Goal: Transaction & Acquisition: Purchase product/service

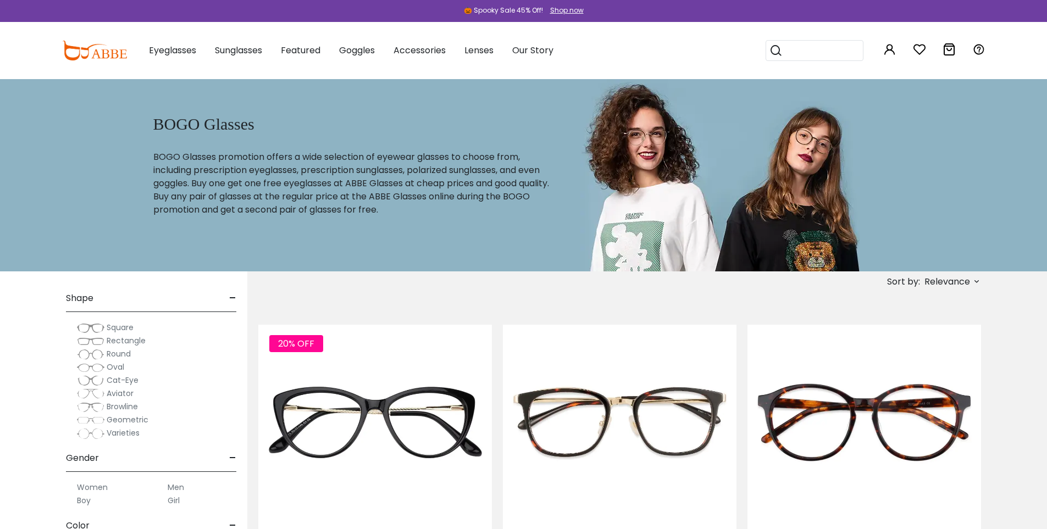
scroll to position [55, 0]
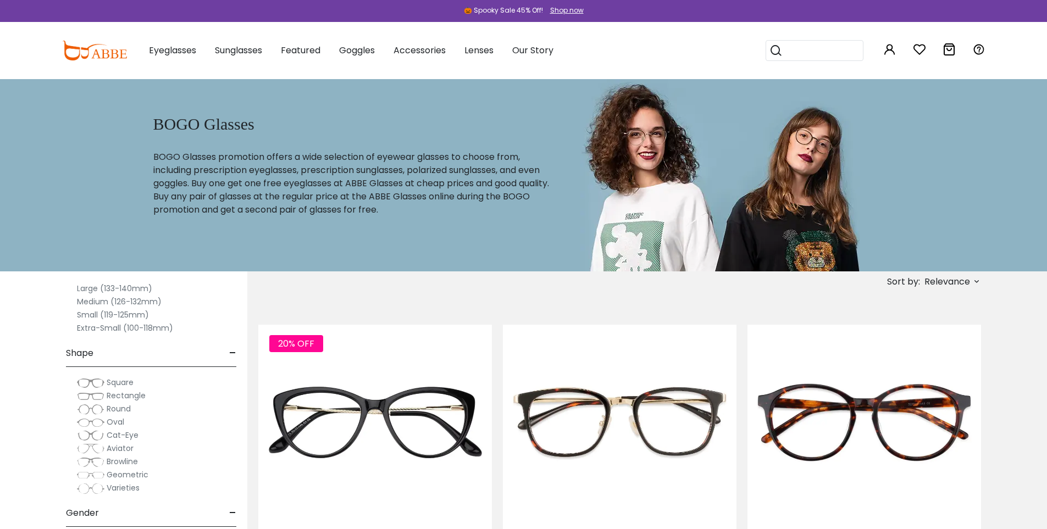
click at [95, 397] on img at bounding box center [90, 396] width 27 height 11
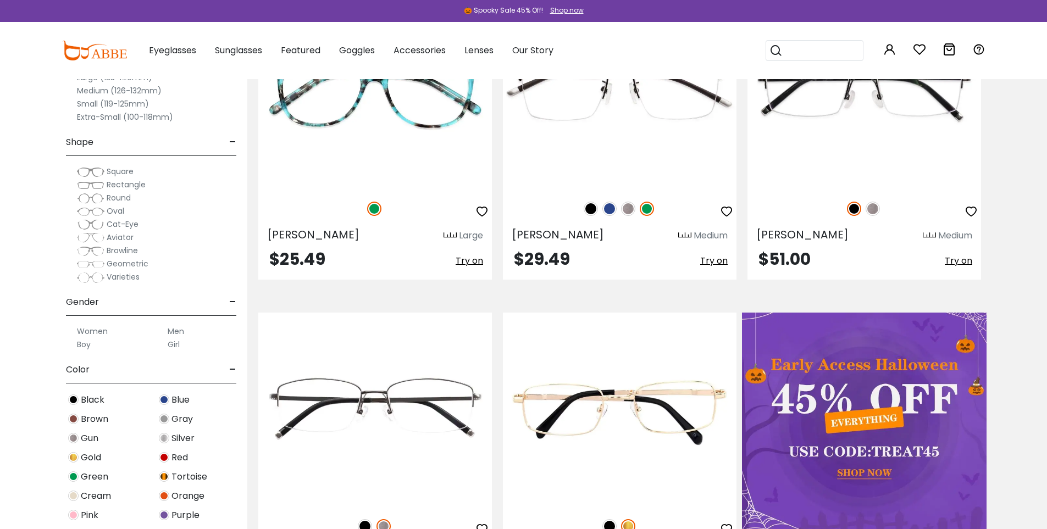
scroll to position [385, 0]
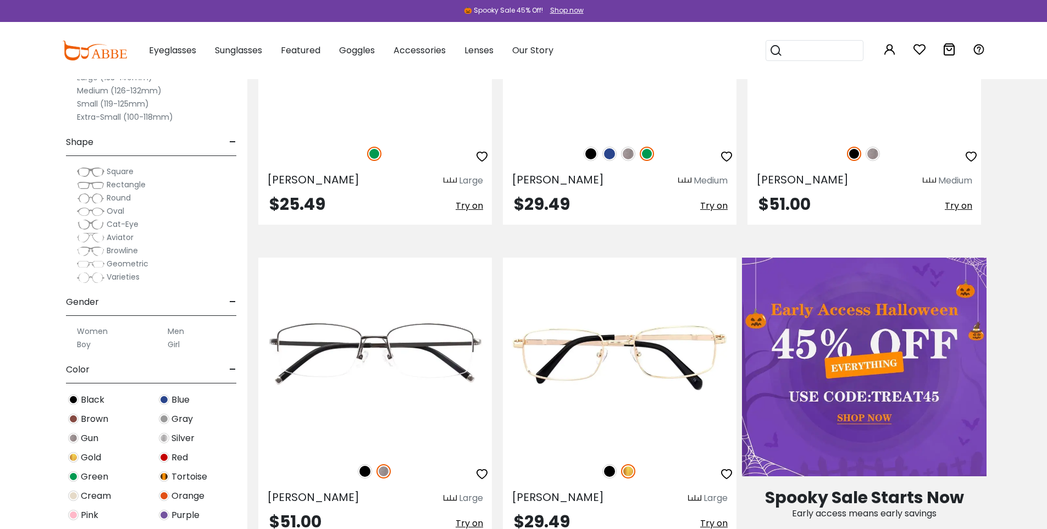
click at [175, 333] on label "Men" at bounding box center [176, 331] width 16 height 13
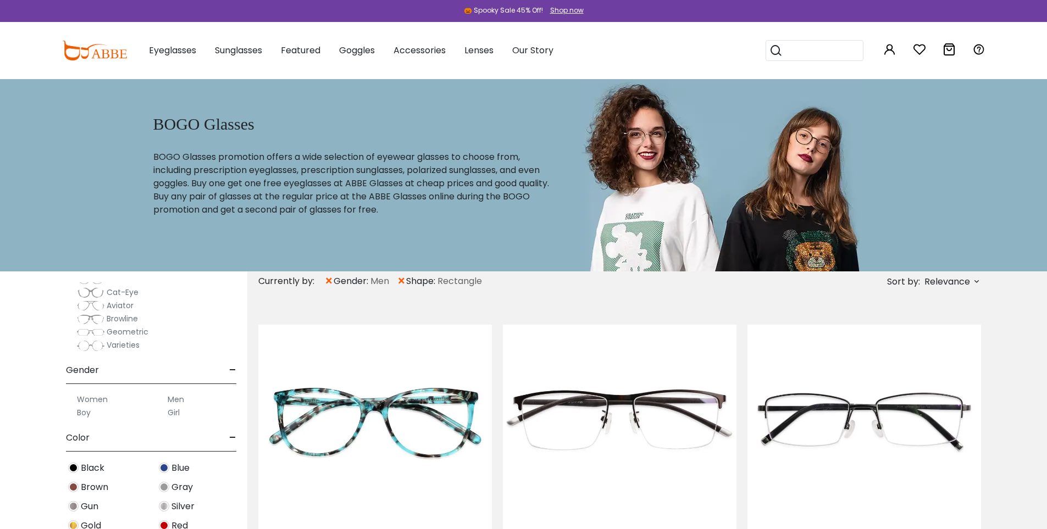
scroll to position [385, 0]
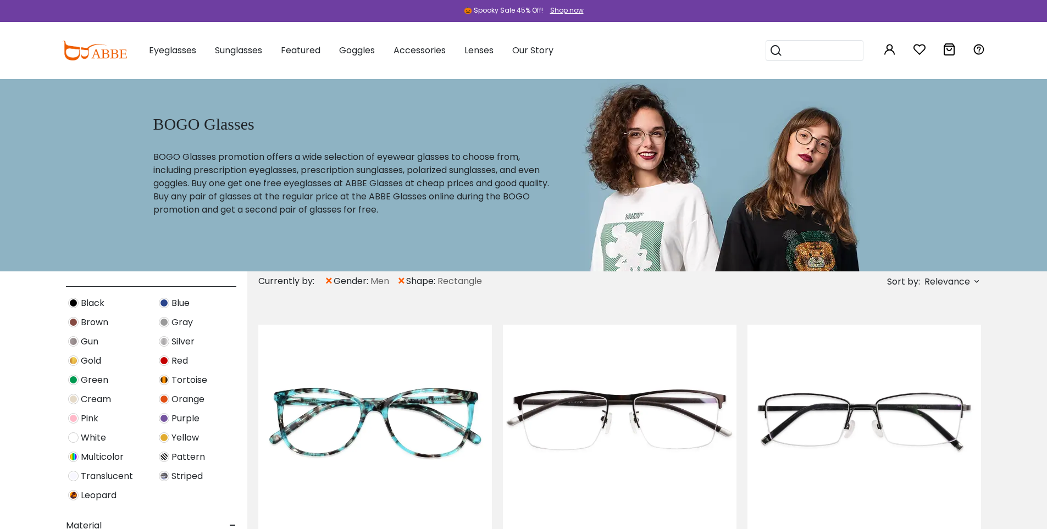
click at [173, 304] on span "Blue" at bounding box center [180, 303] width 18 height 13
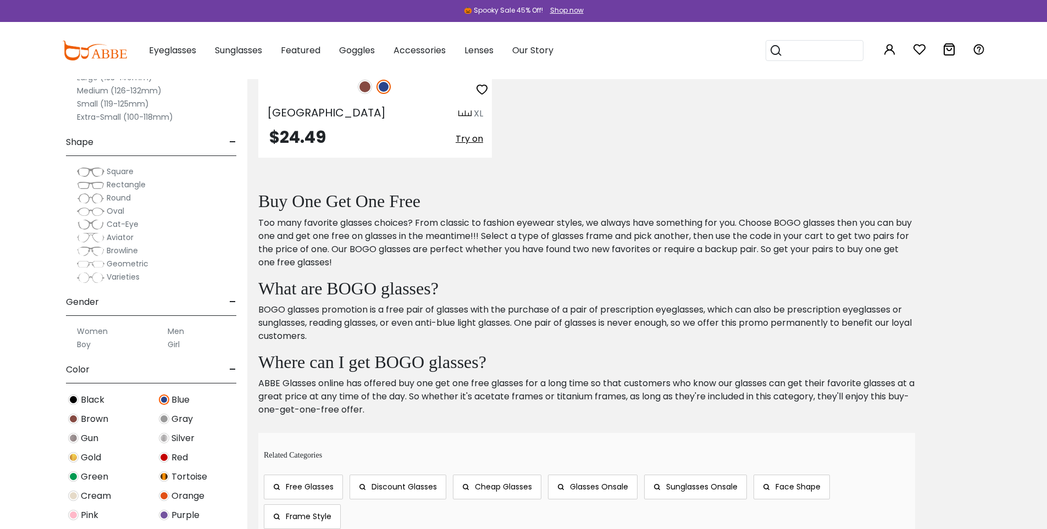
scroll to position [1099, 0]
